Goal: Find specific page/section: Find specific page/section

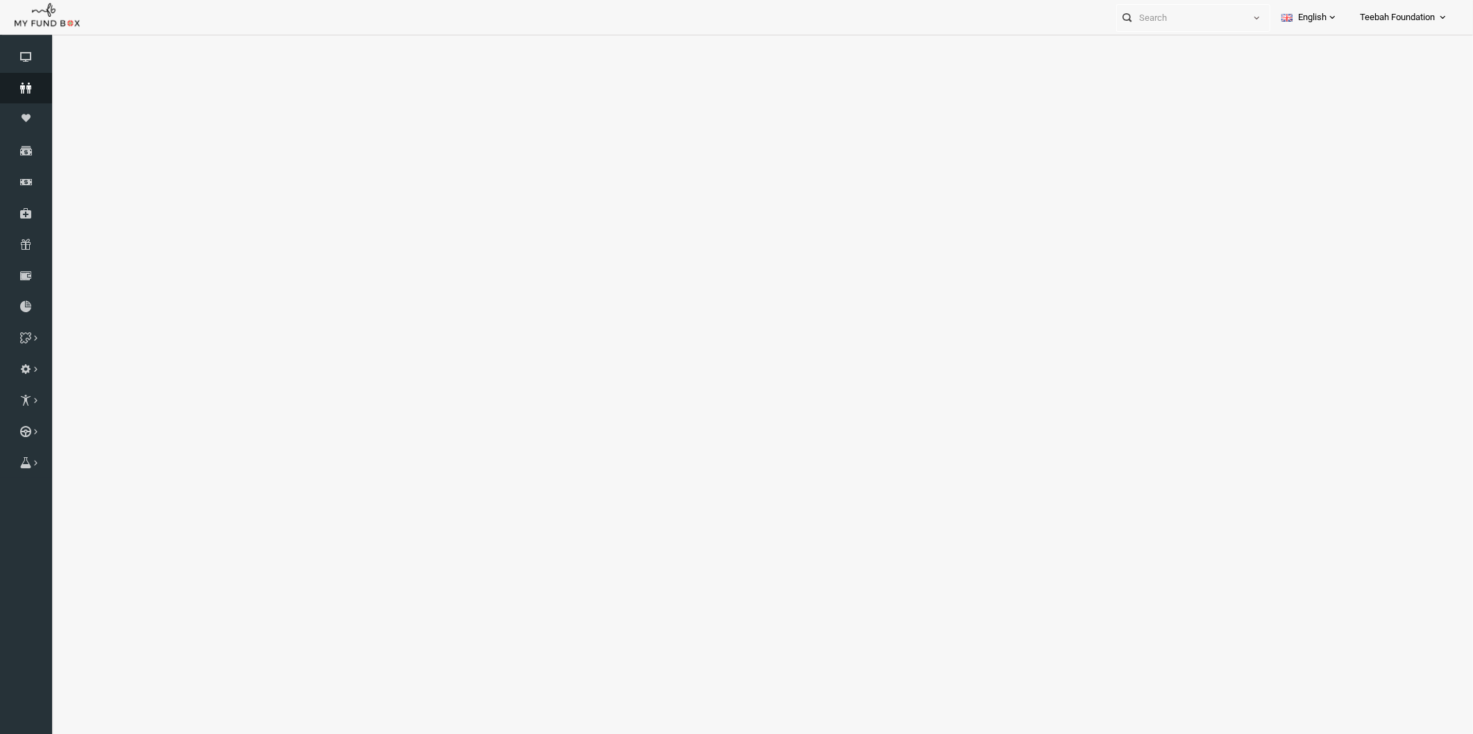
select select "100"
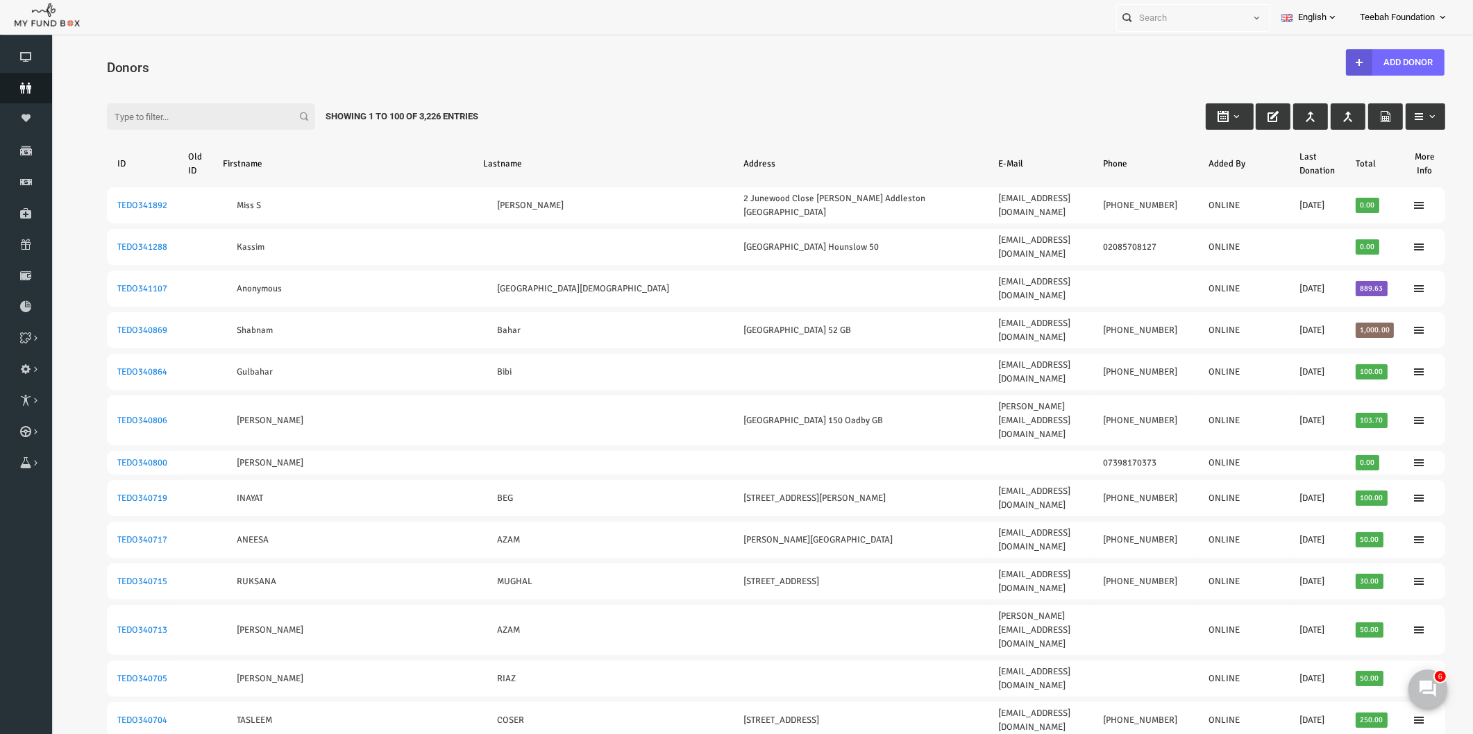
click at [23, 81] on link "Donors" at bounding box center [26, 88] width 52 height 31
click at [28, 85] on icon at bounding box center [26, 88] width 52 height 11
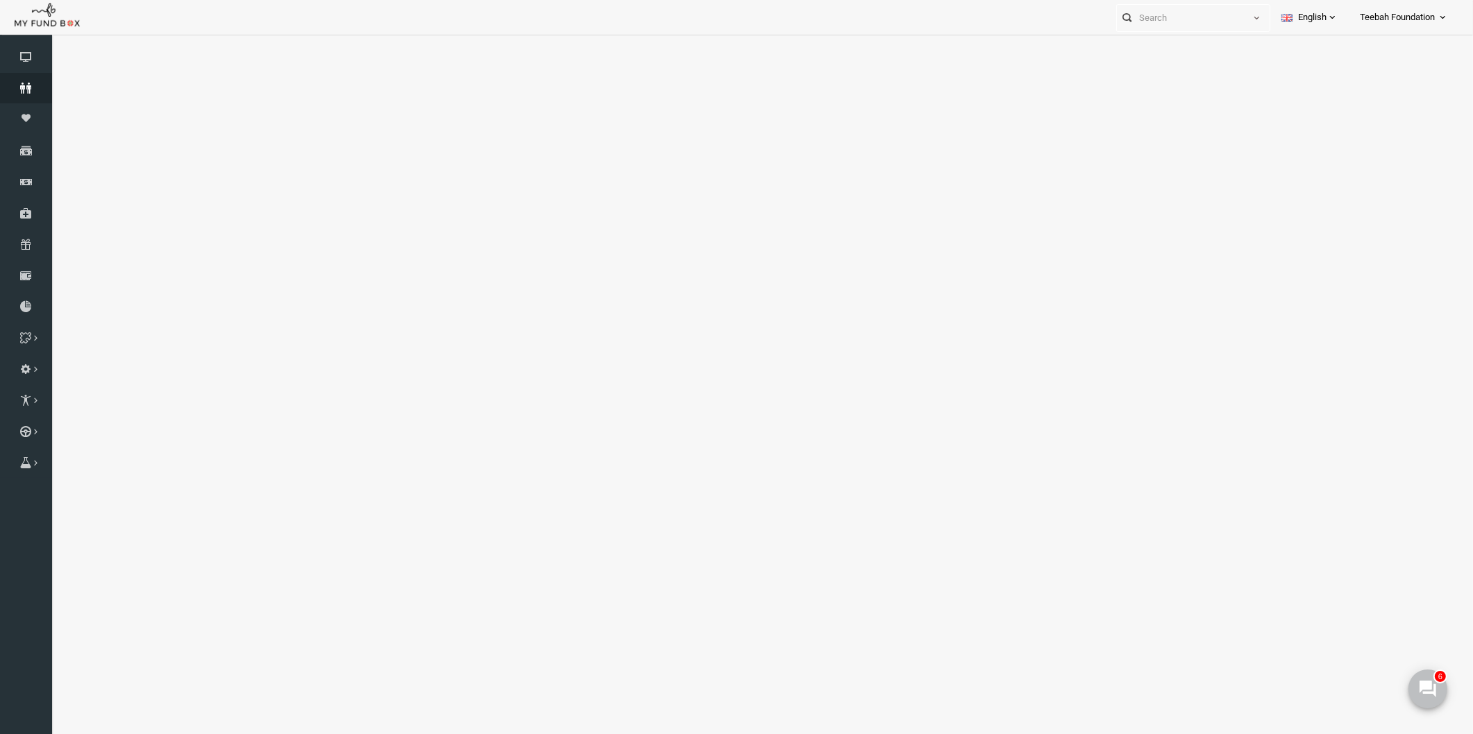
select select "100"
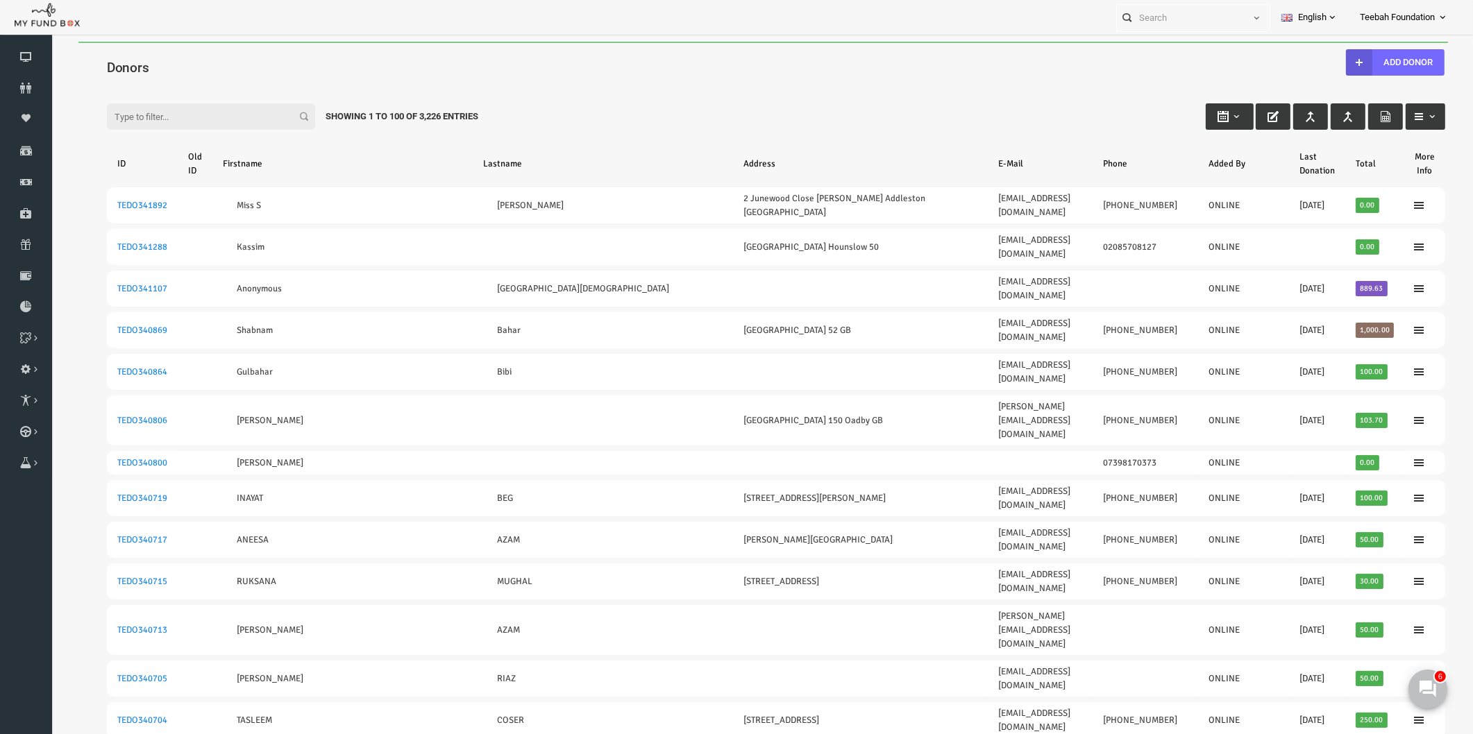
click at [240, 87] on div "Filter: Showing 1 to 100 of 3,226 Entries" at bounding box center [748, 103] width 1366 height 37
click at [825, 88] on div "Filter: Showing 1 to 100 of 3,226 Entries" at bounding box center [748, 103] width 1366 height 37
click at [1011, 118] on div "Filter: Showing 1 to 100 of 3,226 Entries" at bounding box center [748, 103] width 1366 height 37
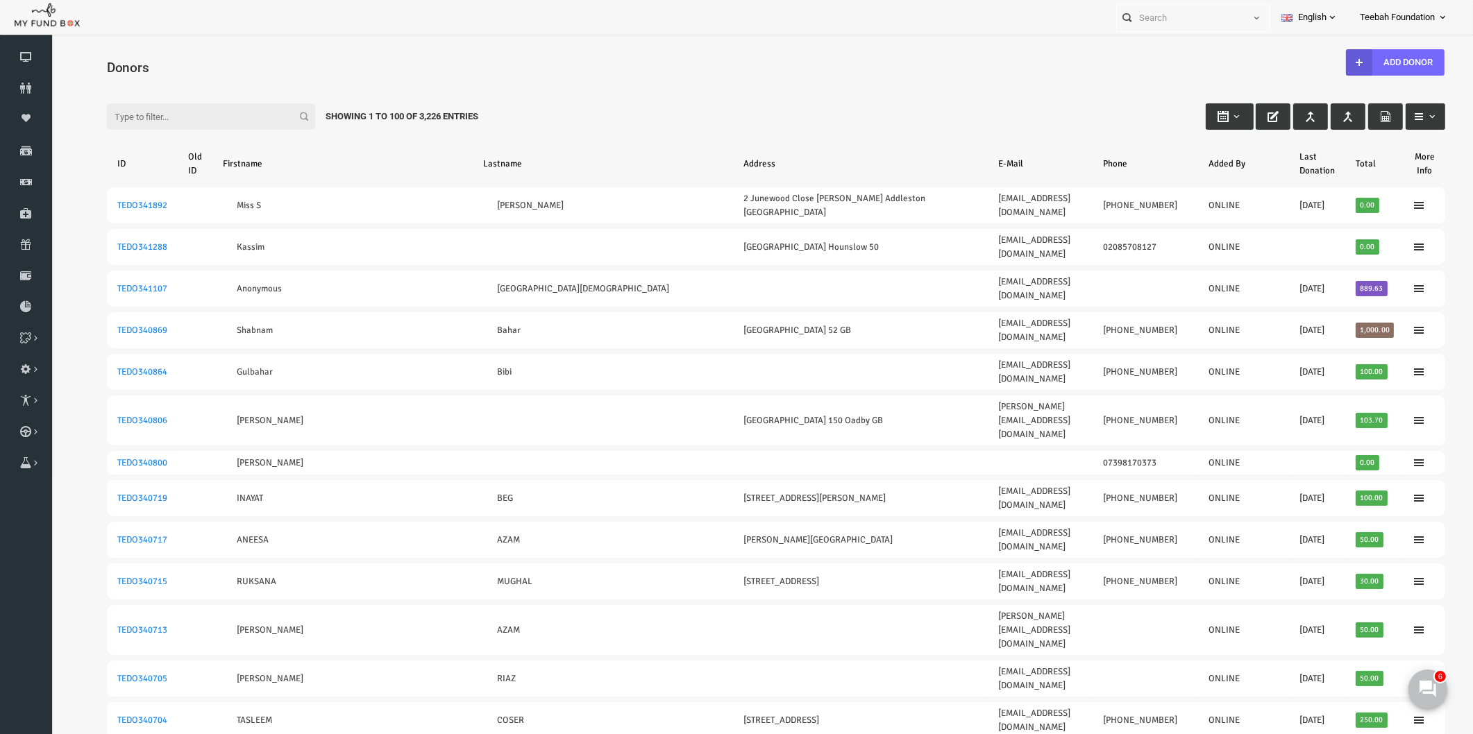
click at [549, 120] on div "Filter: Showing 1 to 100 of 3,226 Entries" at bounding box center [748, 103] width 1366 height 37
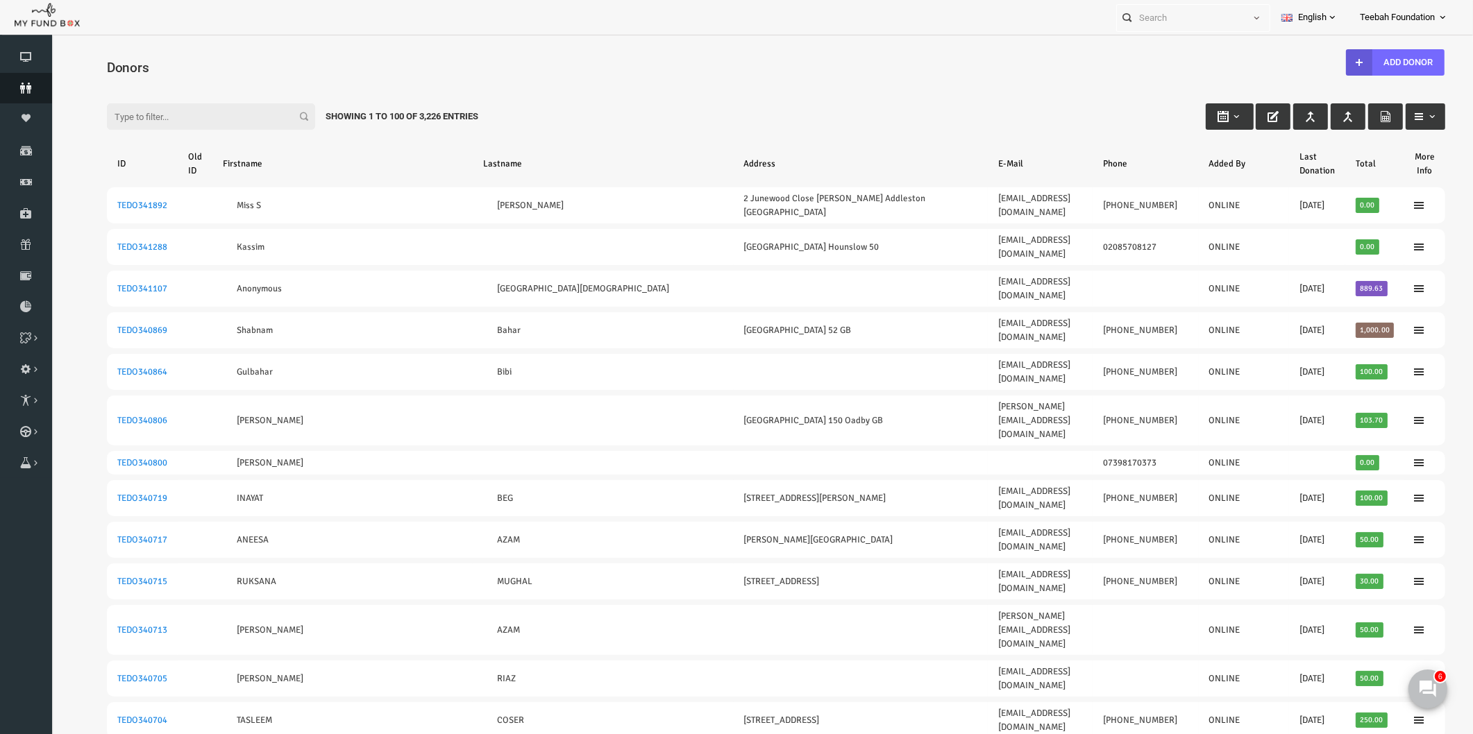
click at [12, 90] on icon at bounding box center [26, 88] width 52 height 11
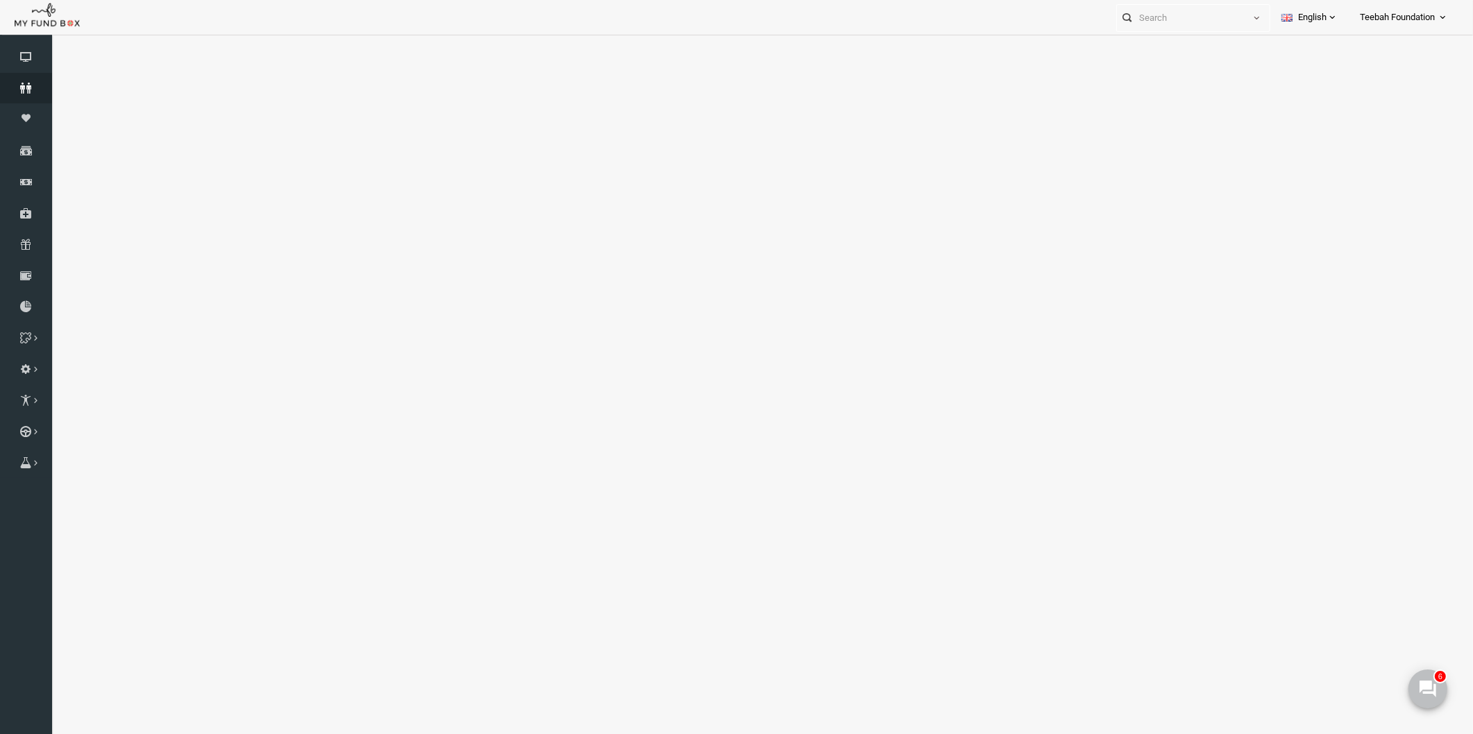
select select "100"
